Goal: Transaction & Acquisition: Register for event/course

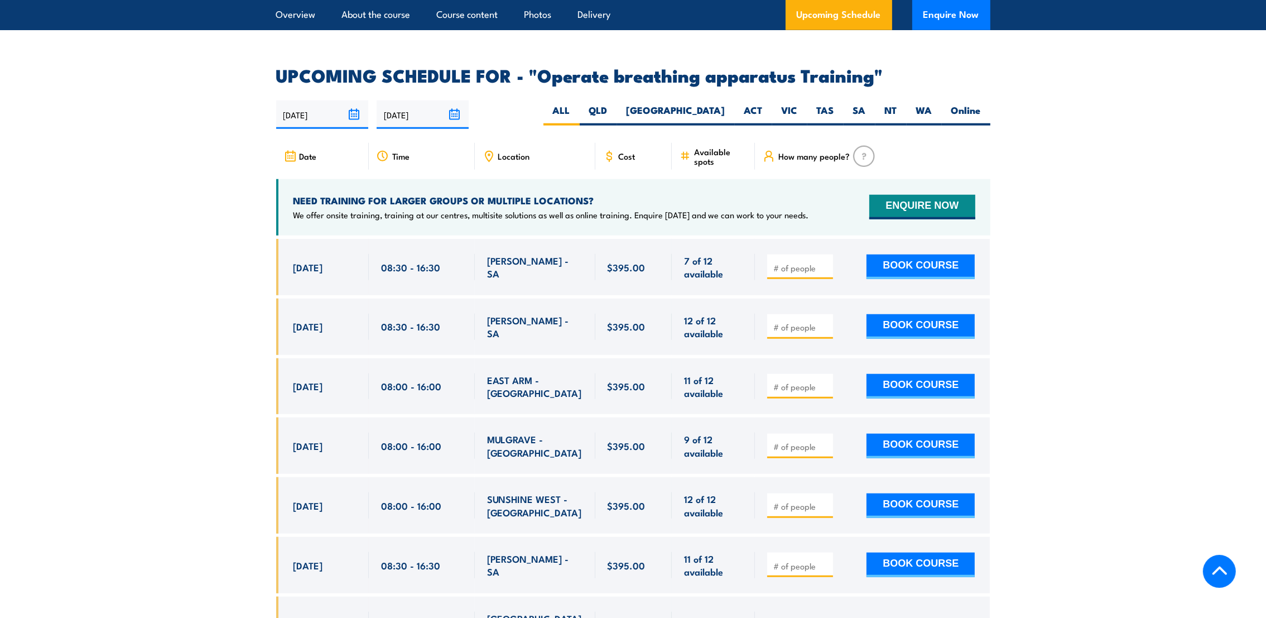
scroll to position [1531, 0]
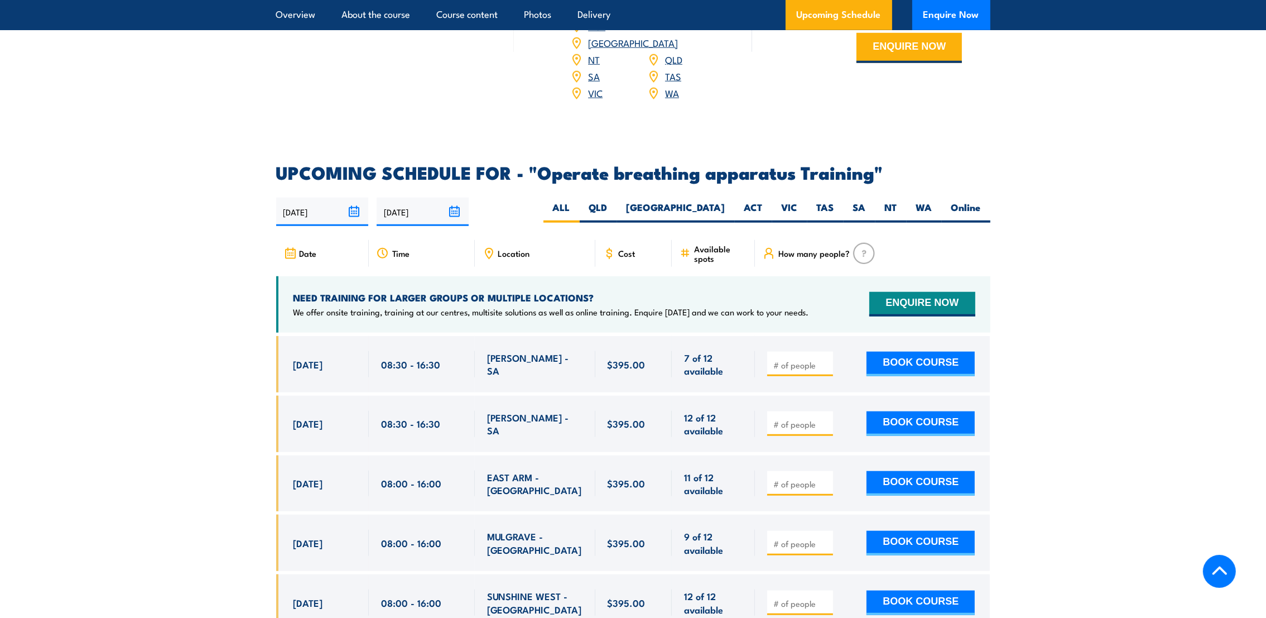
click at [199, 441] on section "UPCOMING SCHEDULE FOR - "Operate breathing apparatus Training" 20/08/2025 16/02…" at bounding box center [633, 472] width 1266 height 616
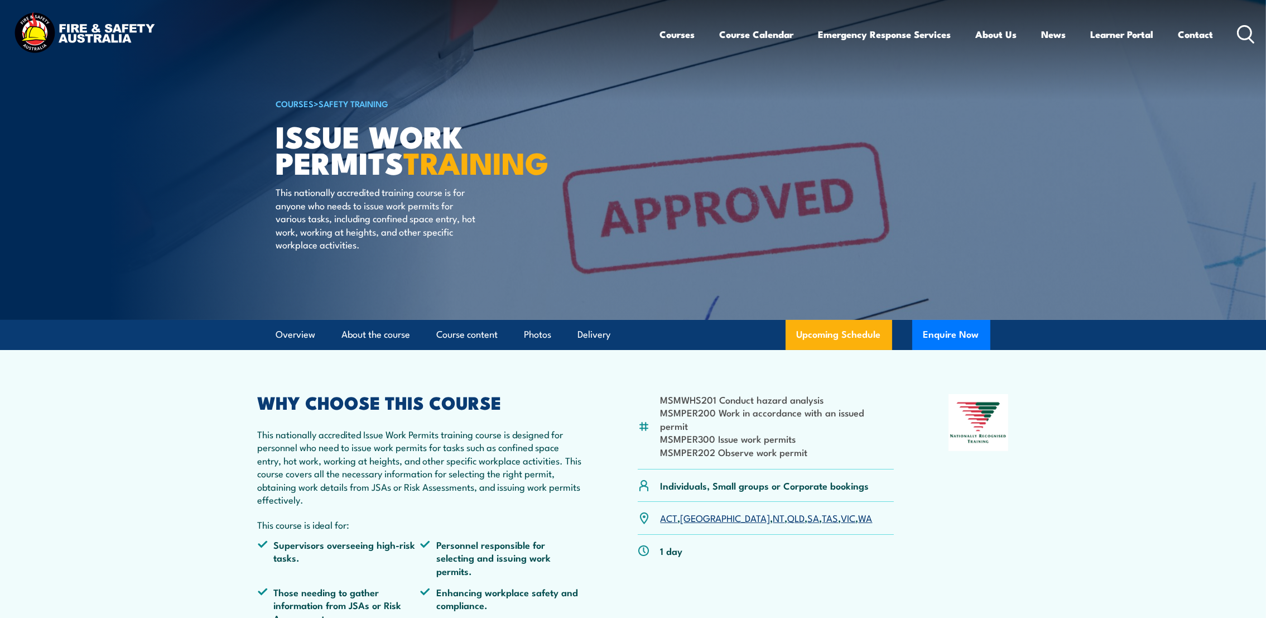
drag, startPoint x: 1253, startPoint y: 29, endPoint x: 1239, endPoint y: 37, distance: 16.0
click at [1253, 29] on icon at bounding box center [1246, 34] width 18 height 18
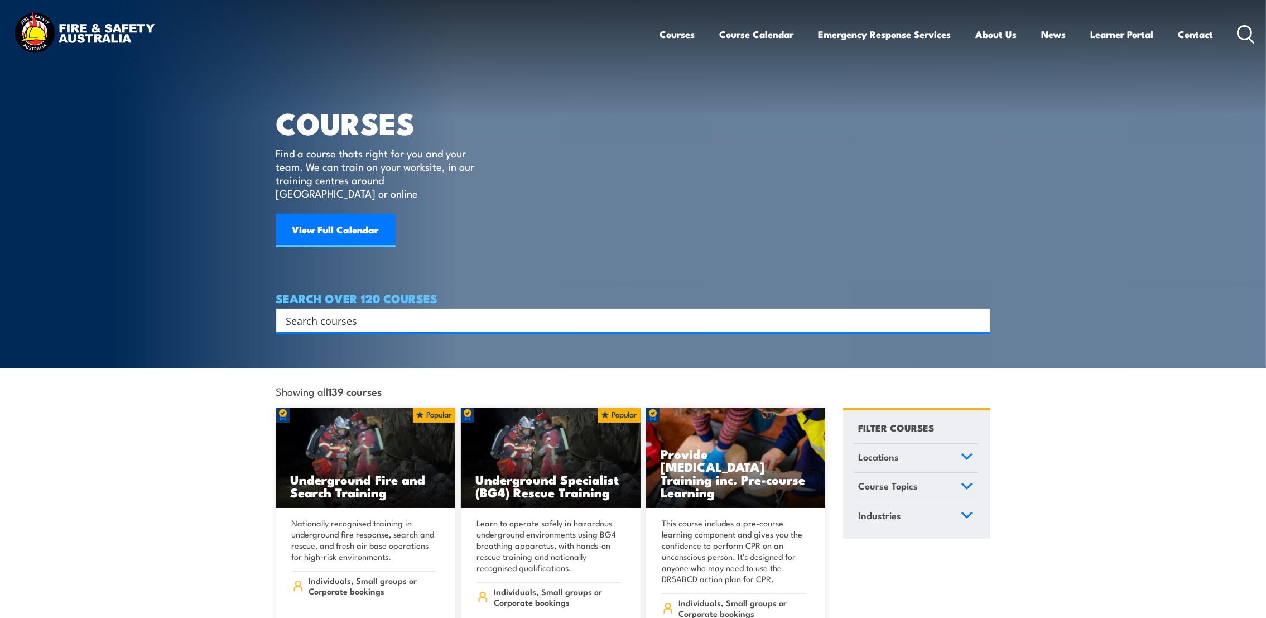
click at [353, 312] on input "Search input" at bounding box center [626, 320] width 680 height 17
type input "breathing apparatus"
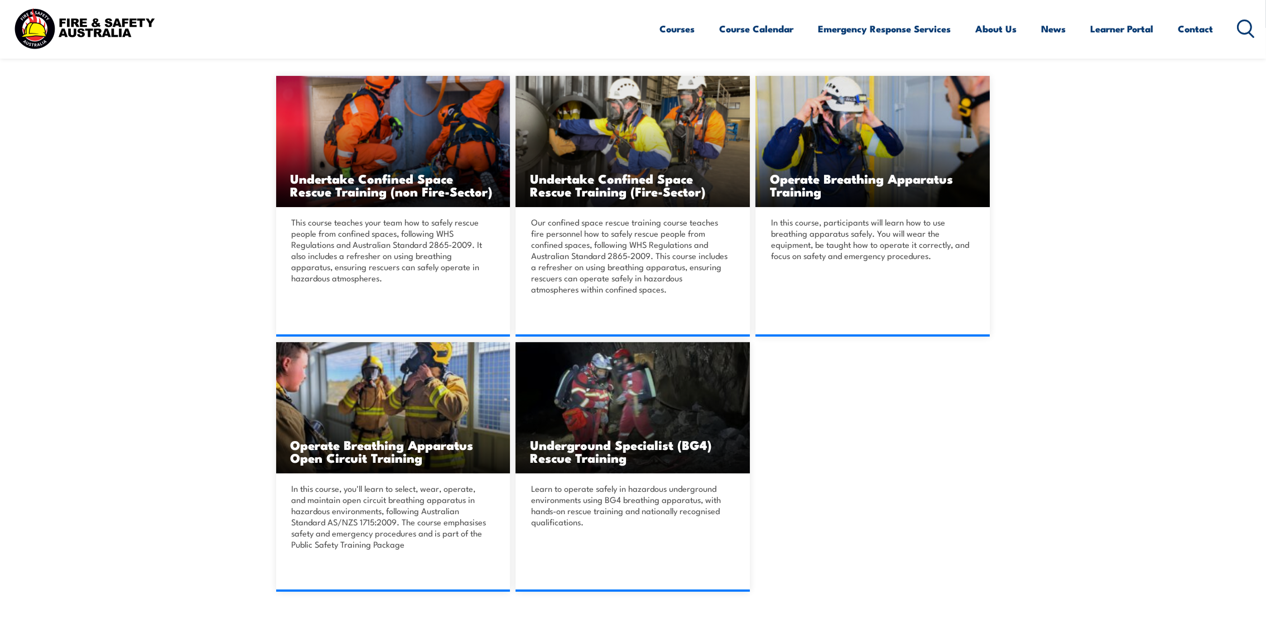
scroll to position [251, 0]
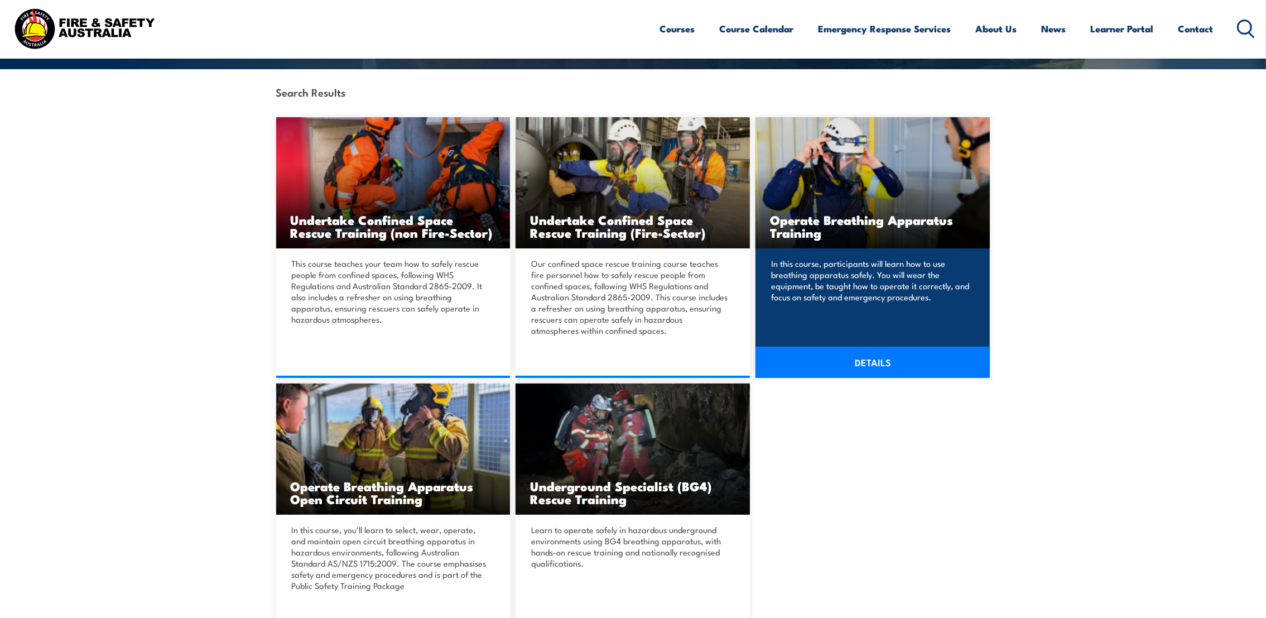
click at [873, 361] on link "DETAILS" at bounding box center [873, 362] width 234 height 31
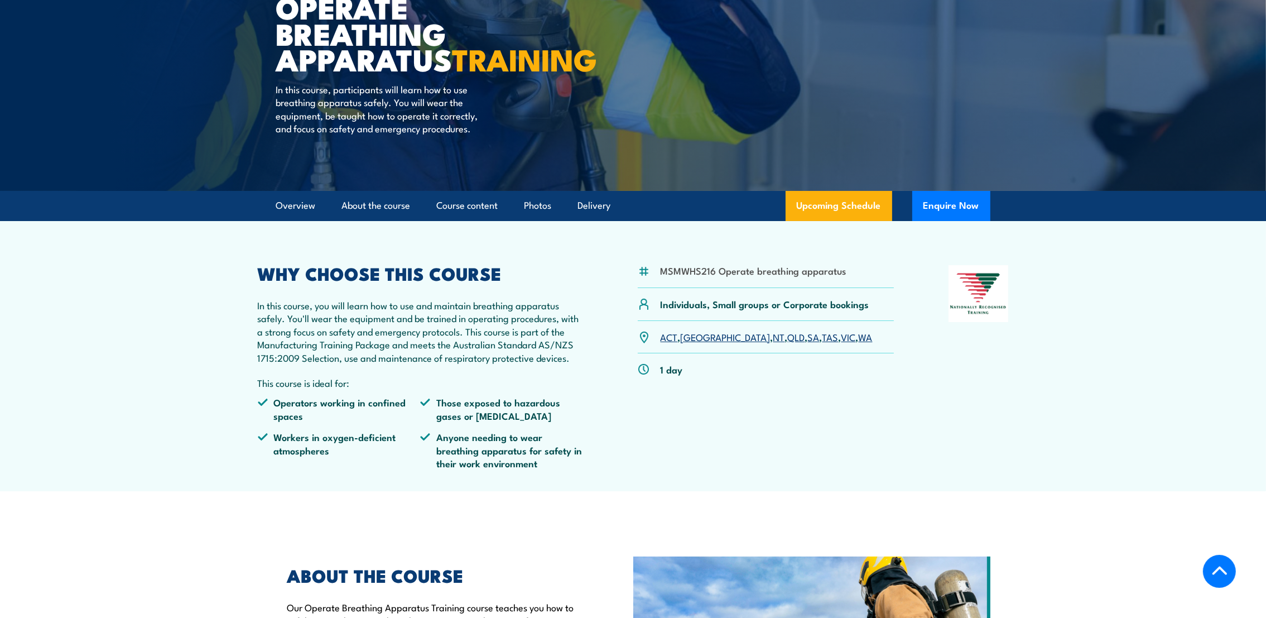
scroll to position [251, 0]
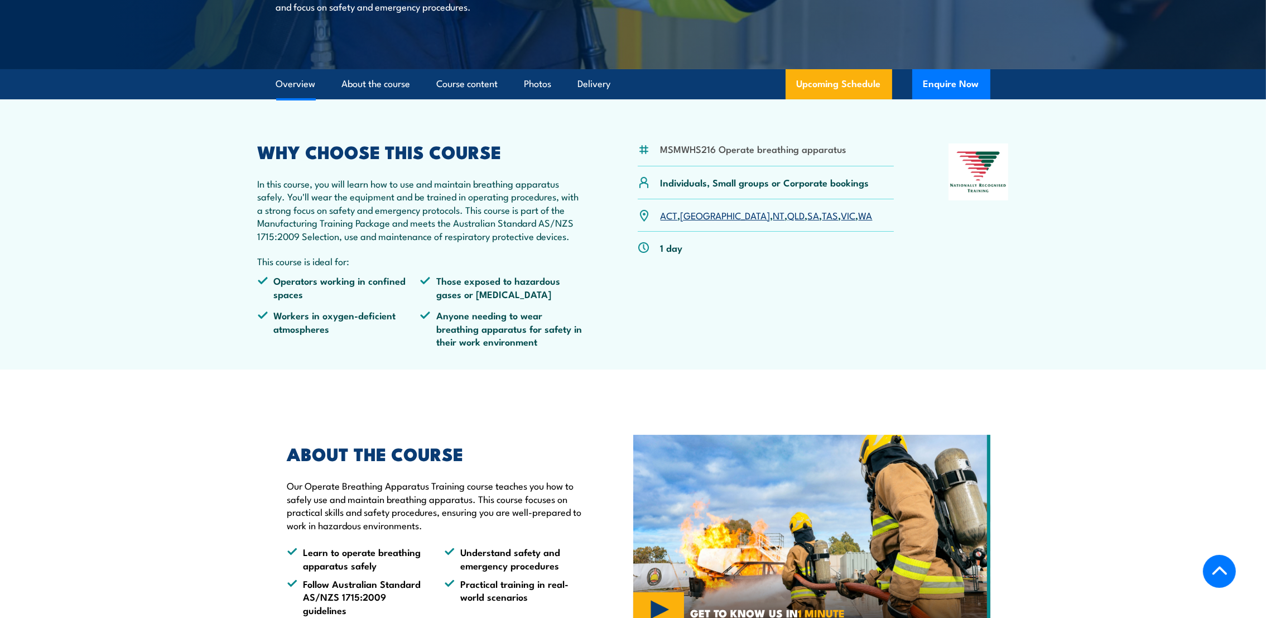
click at [808, 222] on link "SA" at bounding box center [814, 214] width 12 height 13
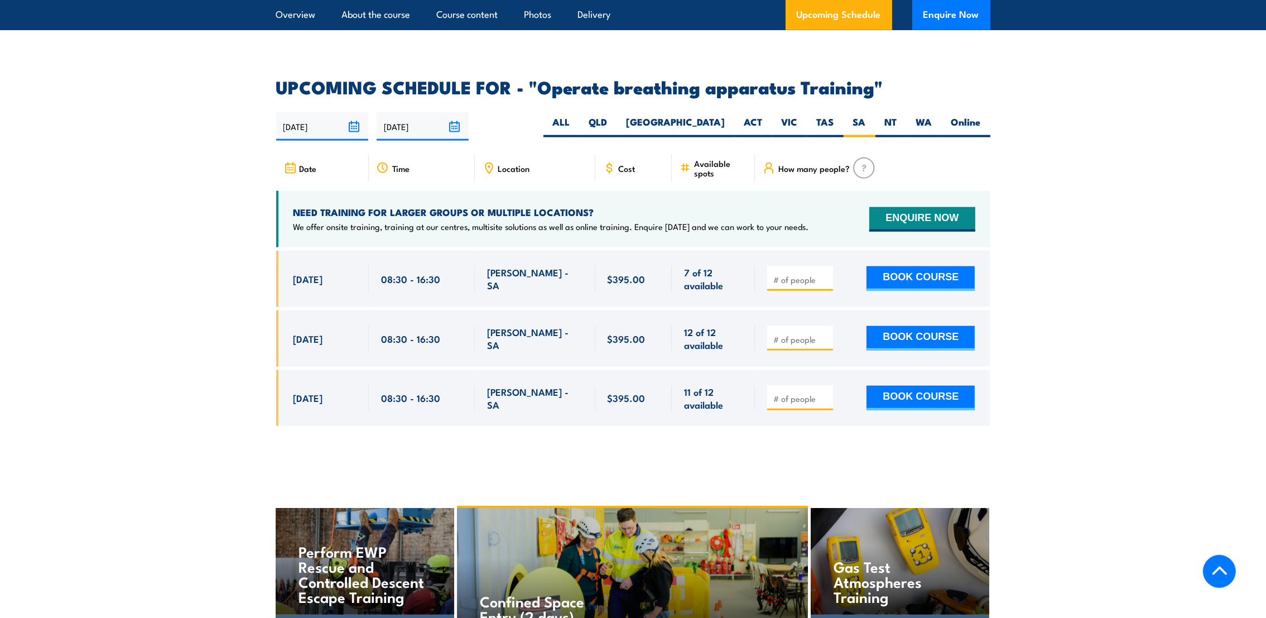
scroll to position [1782, 0]
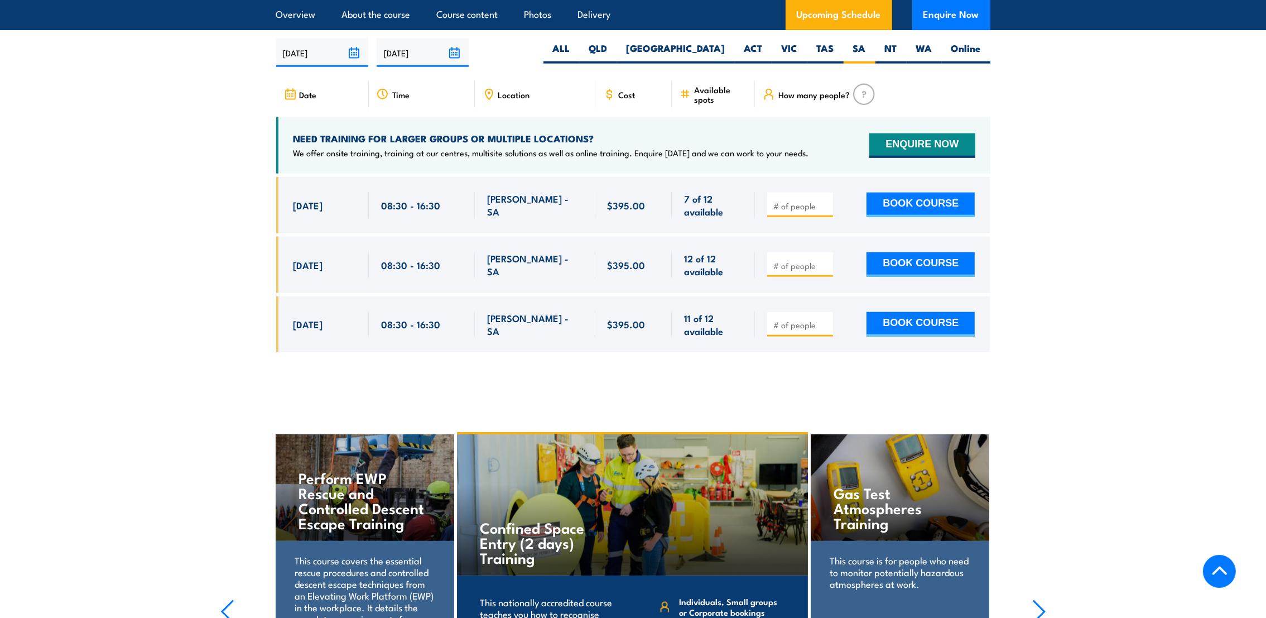
click at [776, 204] on input "number" at bounding box center [801, 205] width 56 height 11
type input "1"
click at [825, 200] on input "1" at bounding box center [801, 205] width 56 height 11
click at [913, 201] on button "BOOK COURSE" at bounding box center [921, 205] width 108 height 25
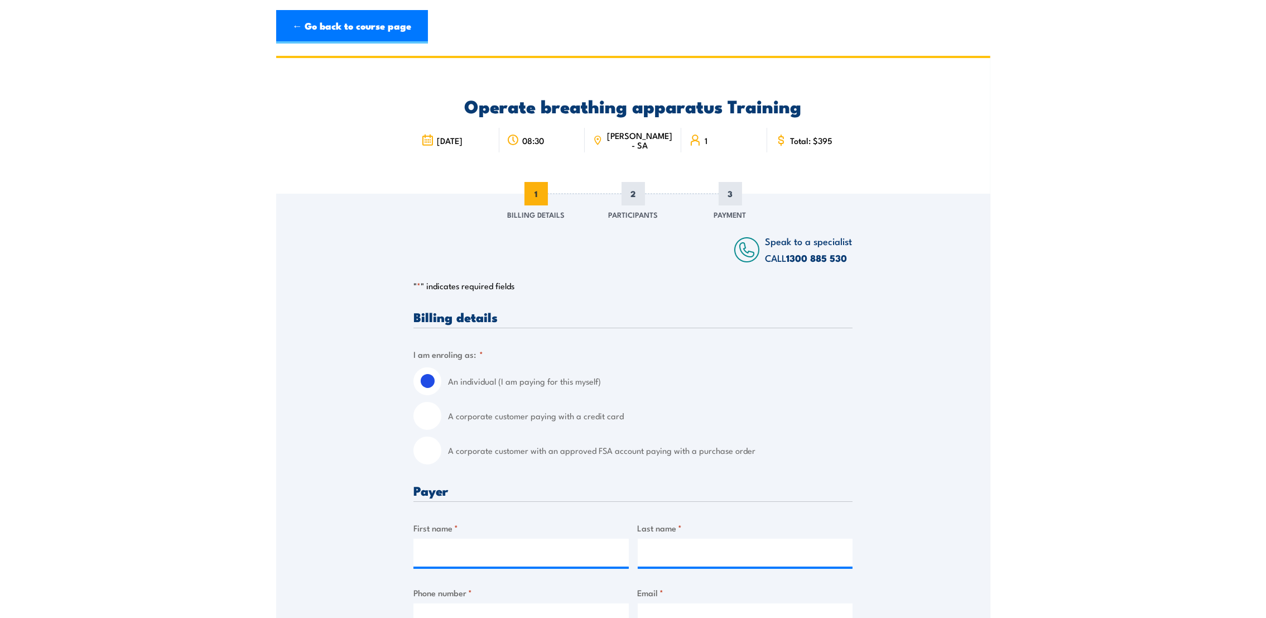
click at [441, 456] on div "A corporate customer with an approved FSA account paying with a purchase order" at bounding box center [633, 450] width 439 height 28
click at [422, 451] on input "A corporate customer with an approved FSA account paying with a purchase order" at bounding box center [428, 450] width 28 height 28
radio input "true"
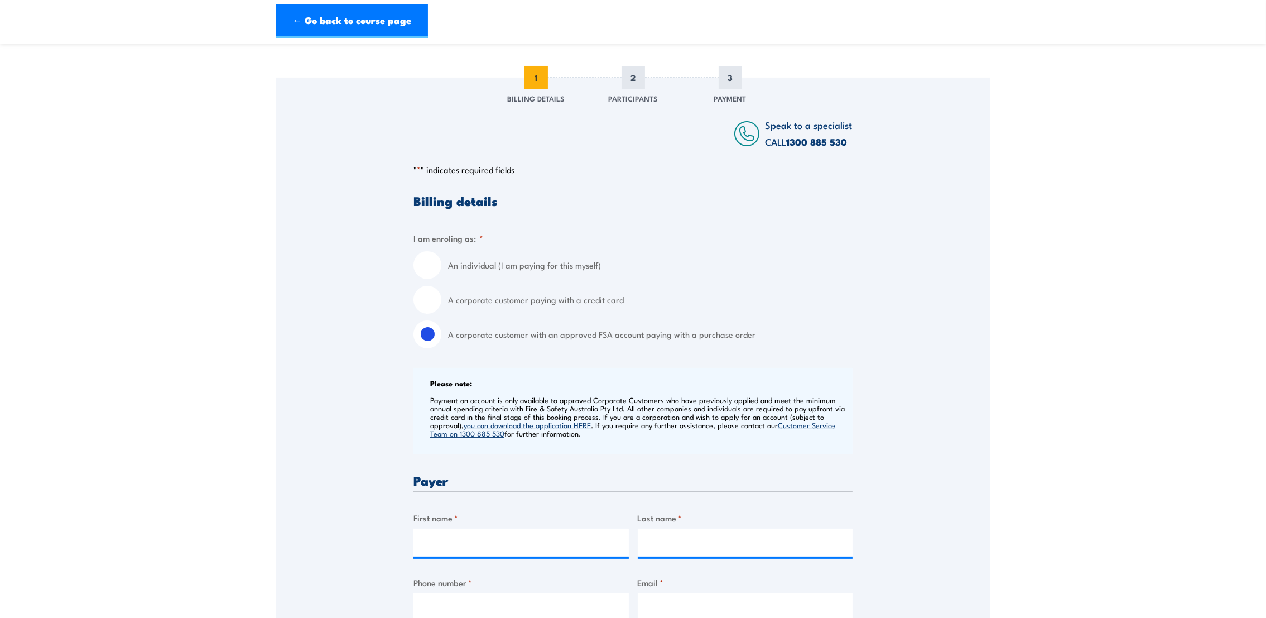
scroll to position [251, 0]
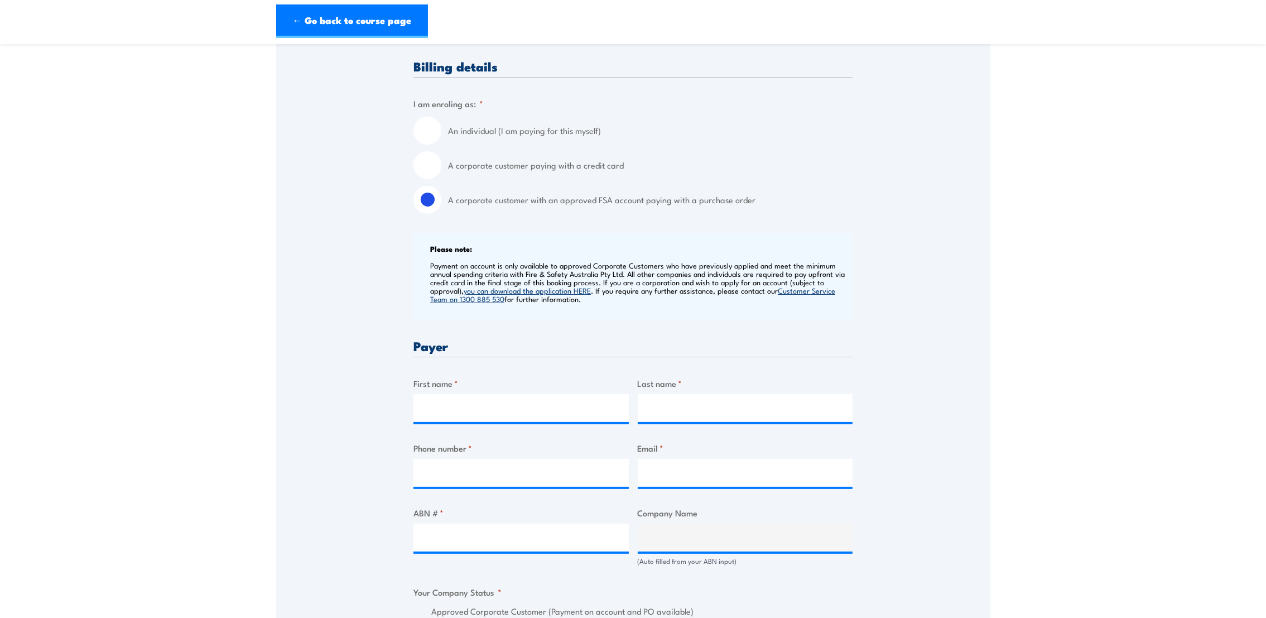
drag, startPoint x: 510, startPoint y: 384, endPoint x: 500, endPoint y: 404, distance: 22.0
click at [507, 385] on label "First name *" at bounding box center [521, 383] width 215 height 13
click at [507, 394] on input "First name *" at bounding box center [521, 408] width 215 height 28
click at [497, 411] on input "First name *" at bounding box center [521, 408] width 215 height 28
type input "[PERSON_NAME]"
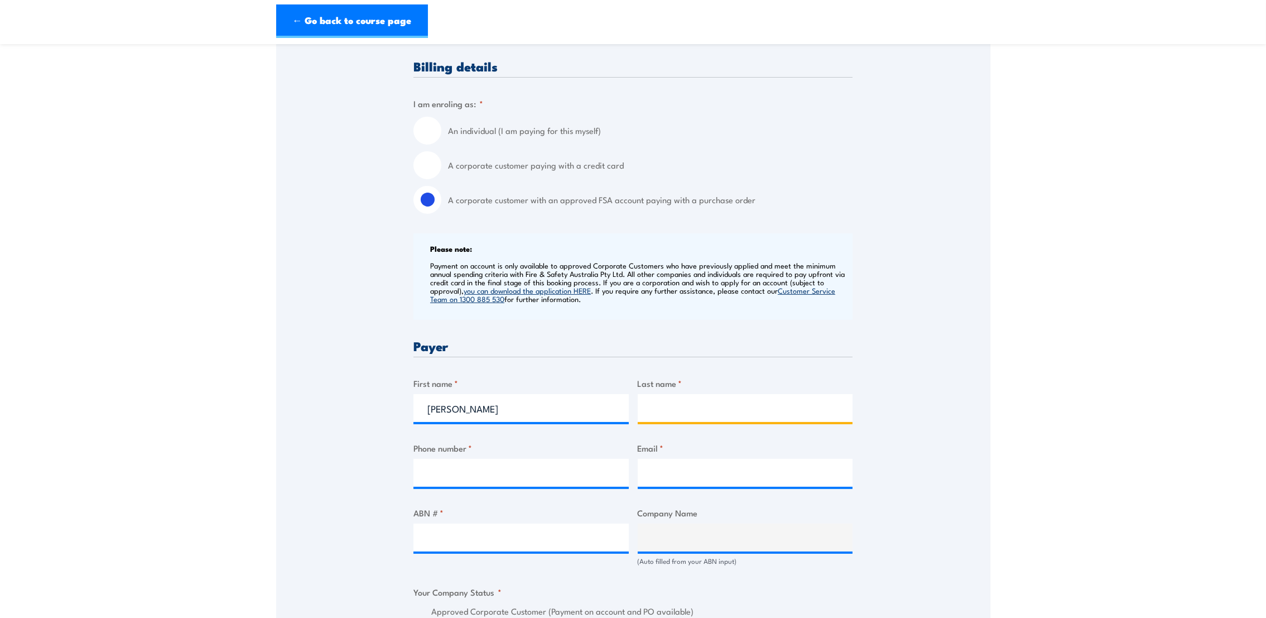
type input "Valenciano"
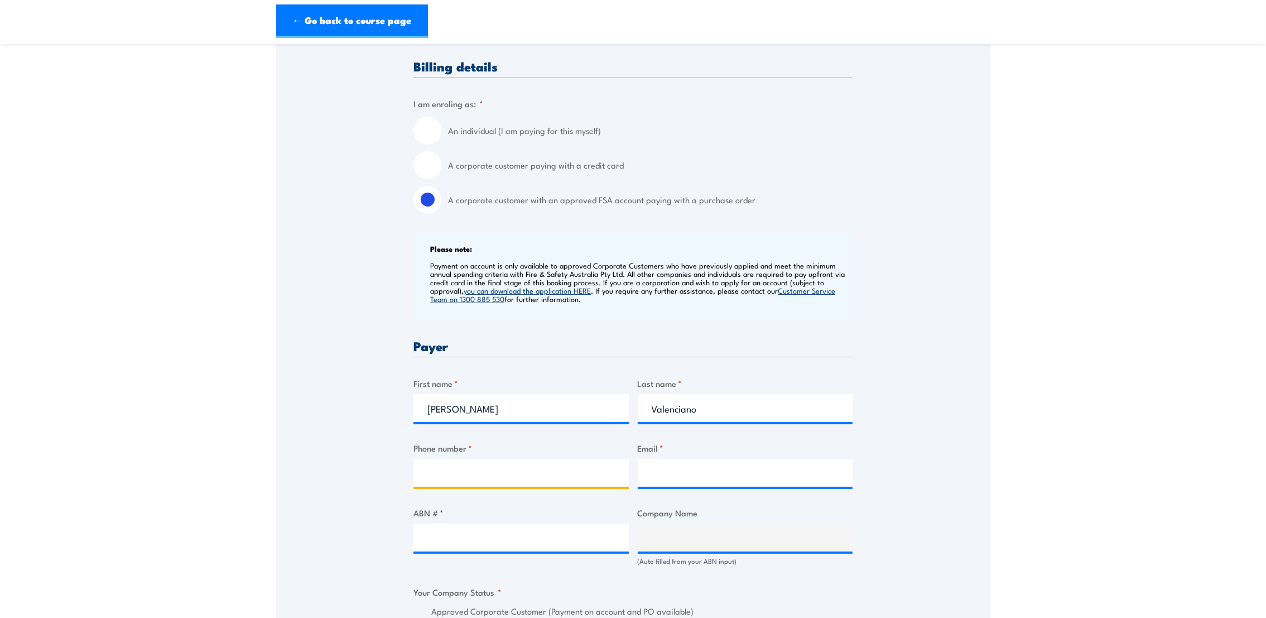
type input "0416506309"
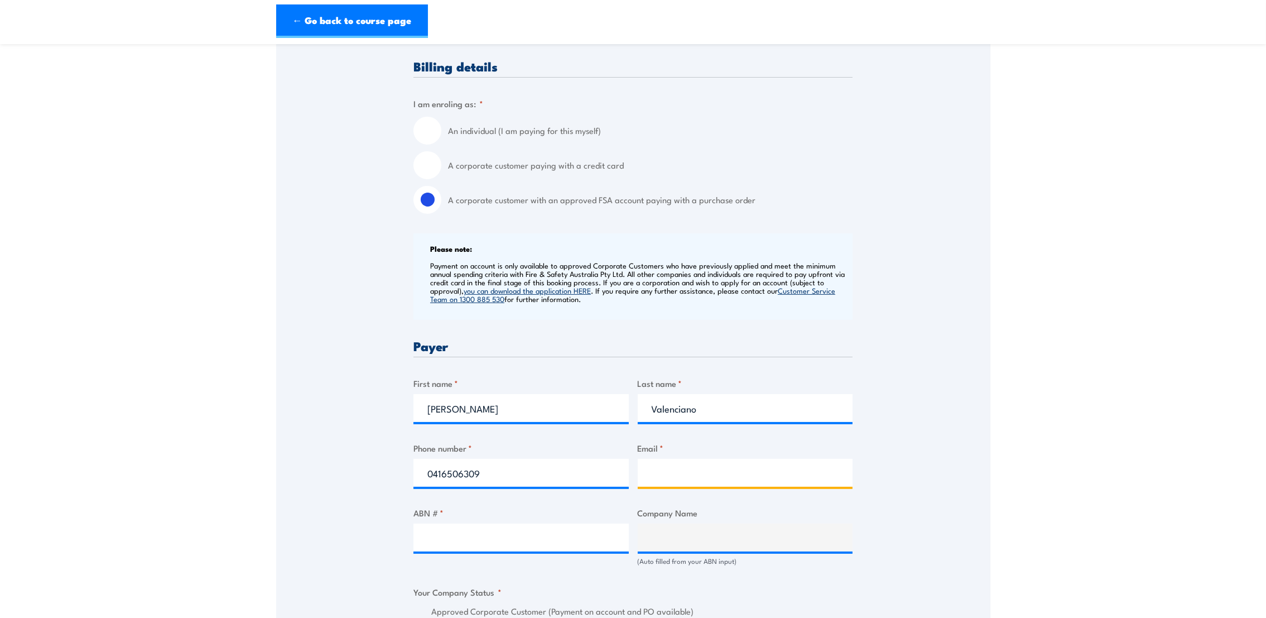
type input "[EMAIL_ADDRESS][DOMAIN_NAME]"
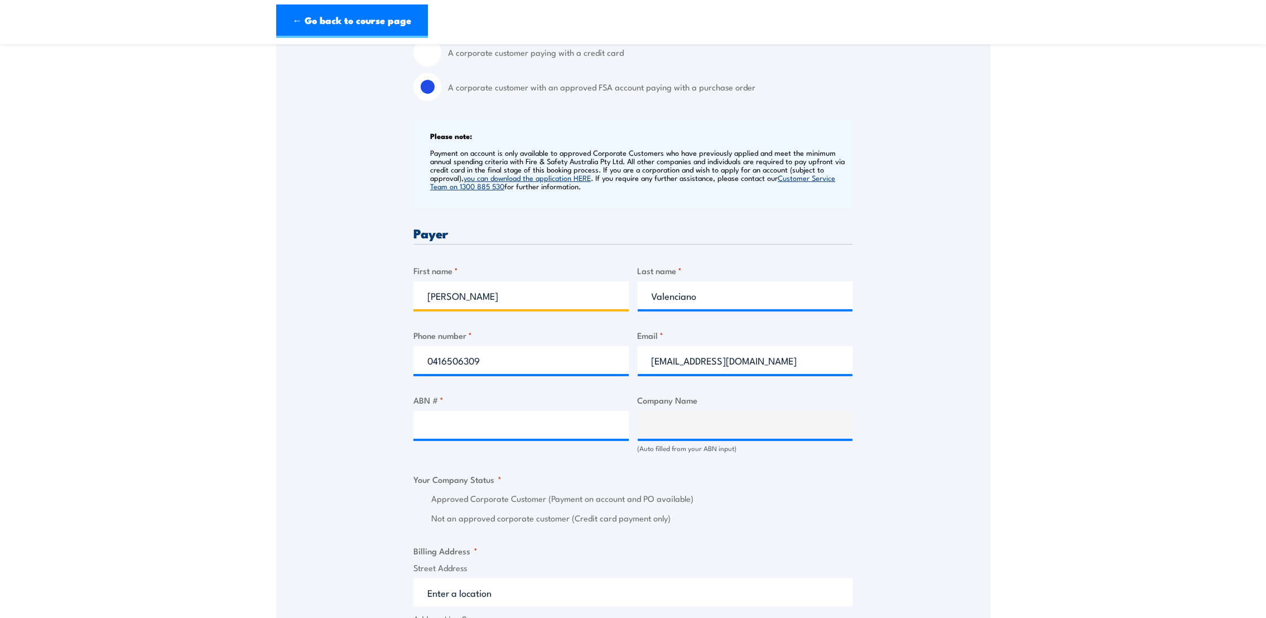
scroll to position [586, 0]
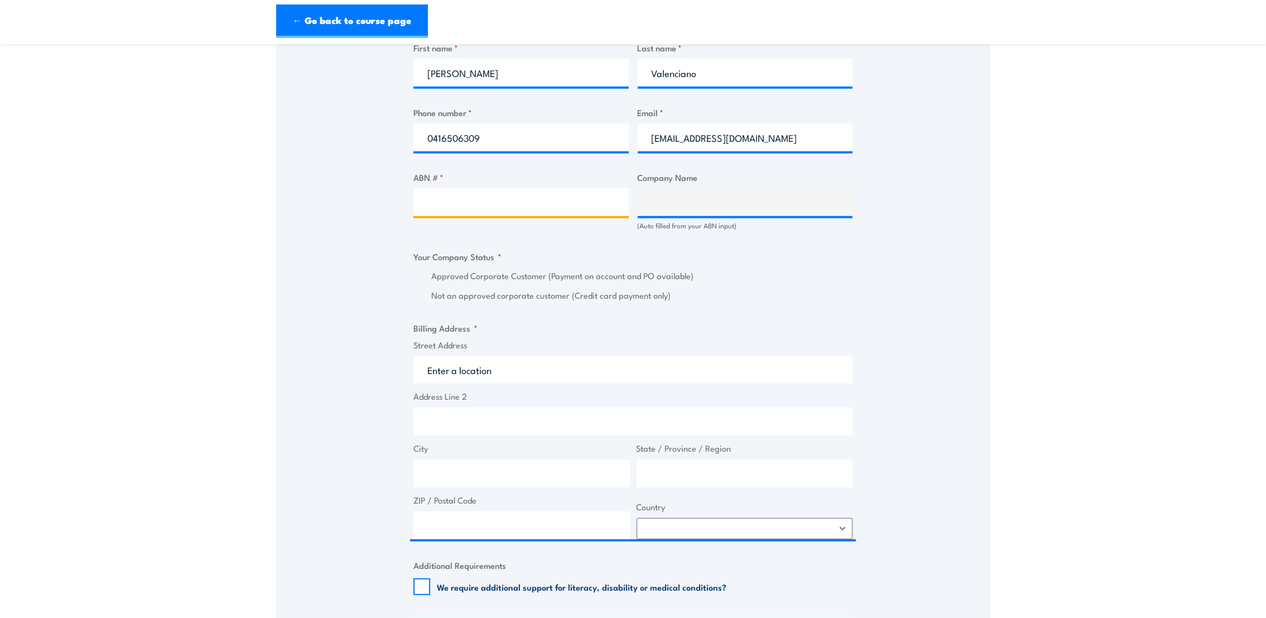
click at [471, 200] on input "ABN # *" at bounding box center [521, 202] width 215 height 28
